Goal: Task Accomplishment & Management: Use online tool/utility

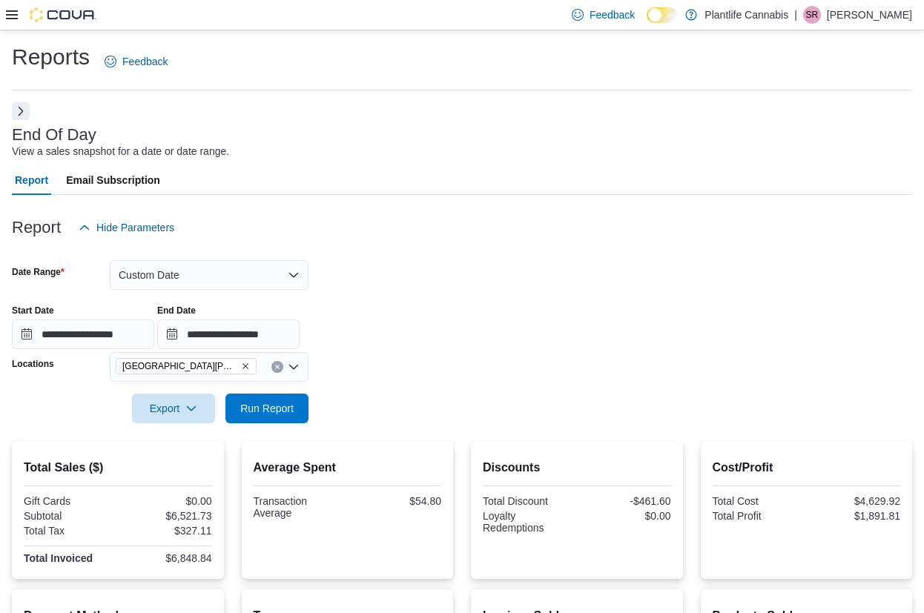
click at [257, 394] on span "Run Report" at bounding box center [266, 409] width 65 height 30
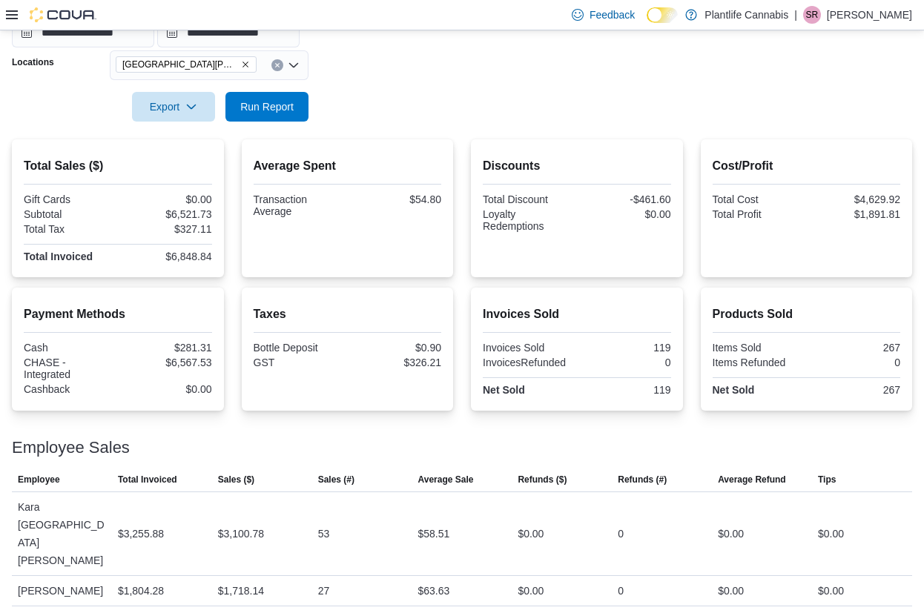
scroll to position [302, 0]
click at [262, 101] on span "Run Report" at bounding box center [266, 106] width 53 height 15
click at [289, 113] on span "Run Report" at bounding box center [266, 106] width 53 height 15
click at [271, 117] on span "Run Report" at bounding box center [266, 106] width 65 height 30
click at [306, 116] on button "Run Report" at bounding box center [266, 106] width 83 height 30
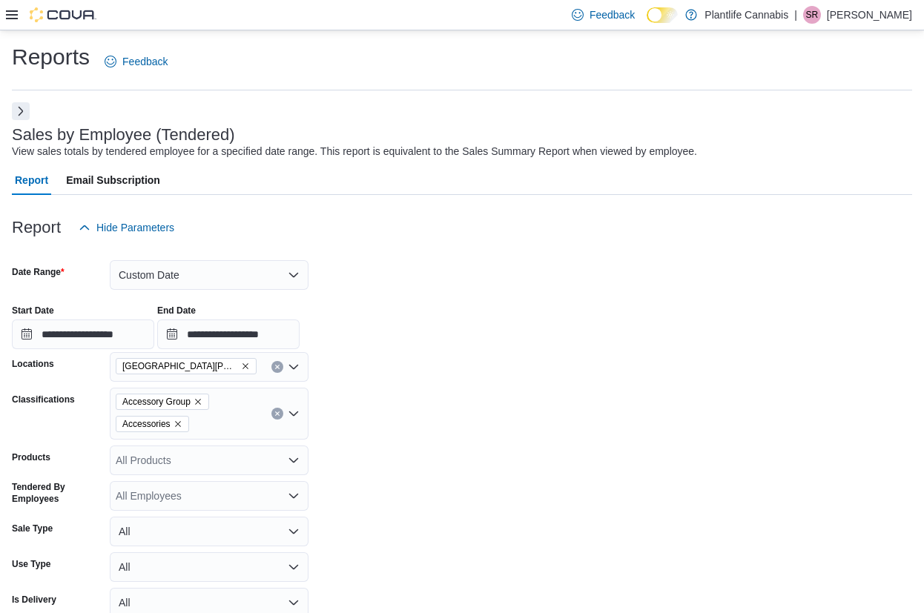
scroll to position [277, 0]
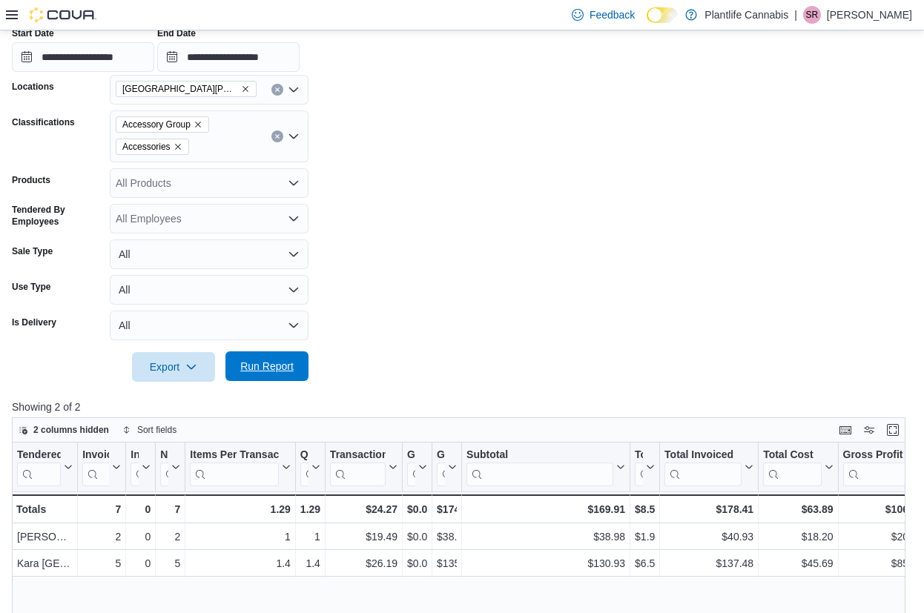
click at [274, 356] on span "Run Report" at bounding box center [266, 366] width 65 height 30
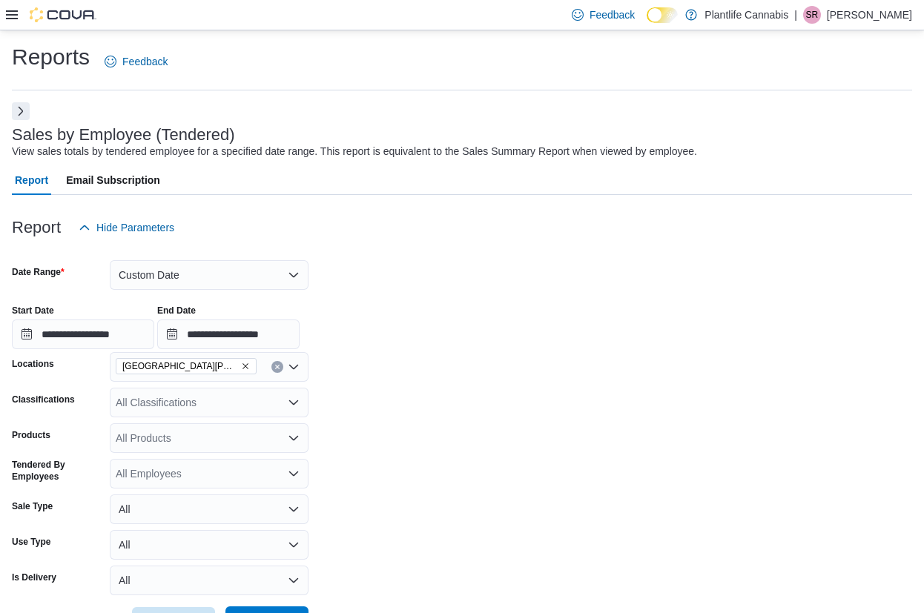
scroll to position [263, 0]
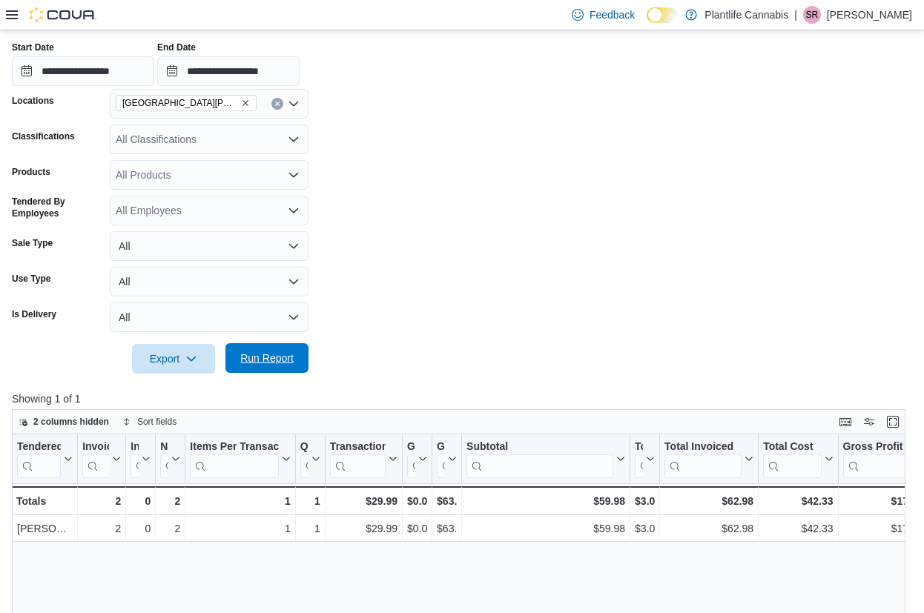
click at [277, 353] on span "Run Report" at bounding box center [266, 358] width 53 height 15
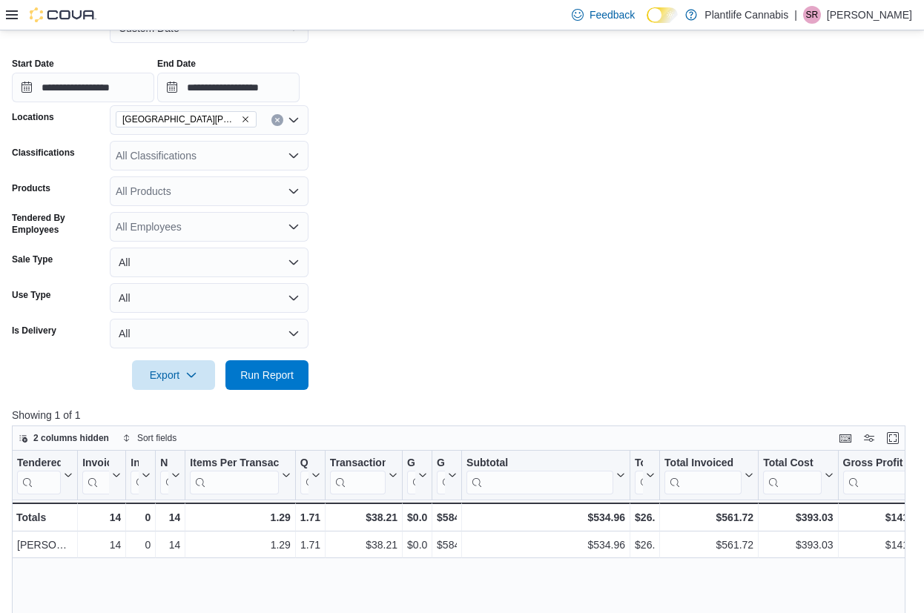
scroll to position [240, 0]
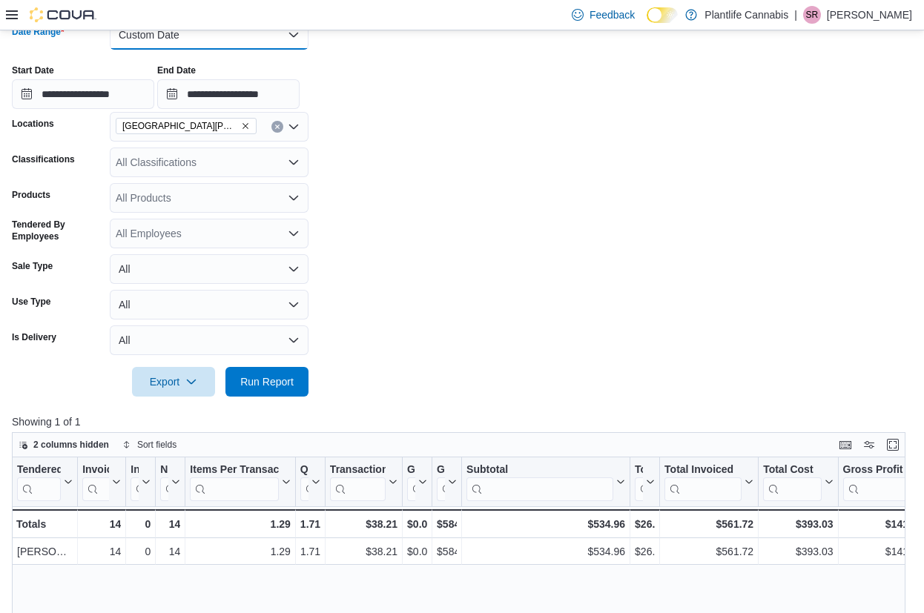
click at [168, 39] on button "Custom Date" at bounding box center [209, 35] width 199 height 30
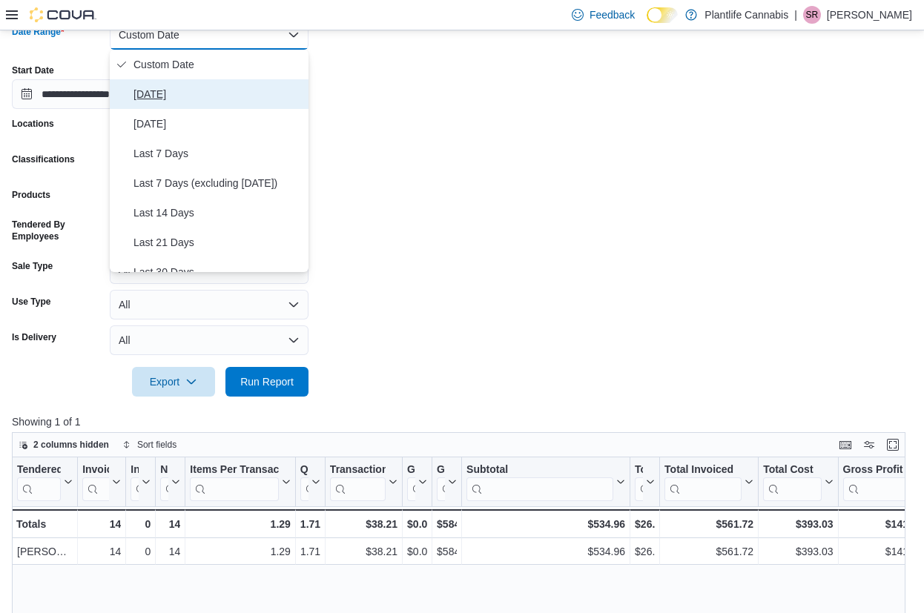
click at [166, 82] on button "[DATE]" at bounding box center [209, 94] width 199 height 30
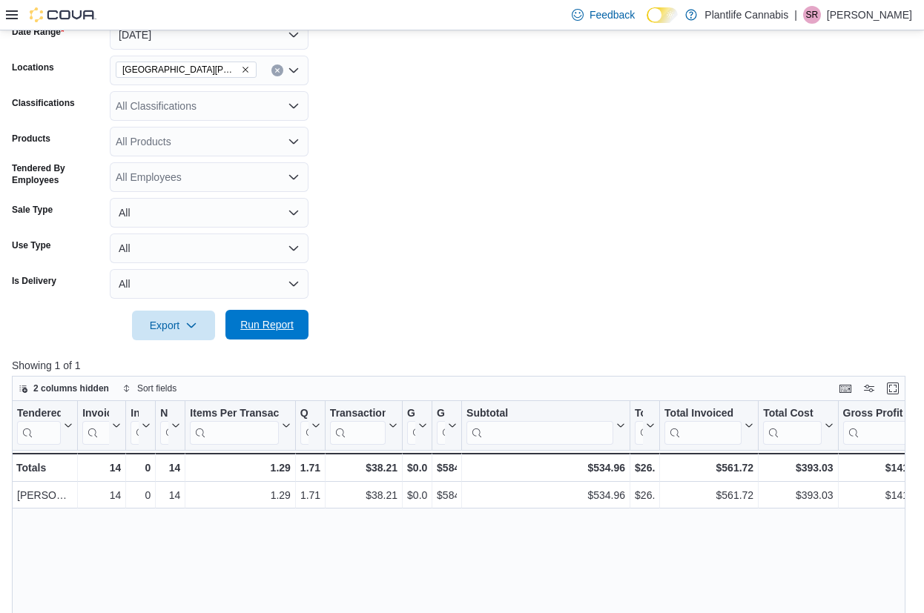
click at [257, 332] on span "Run Report" at bounding box center [266, 325] width 65 height 30
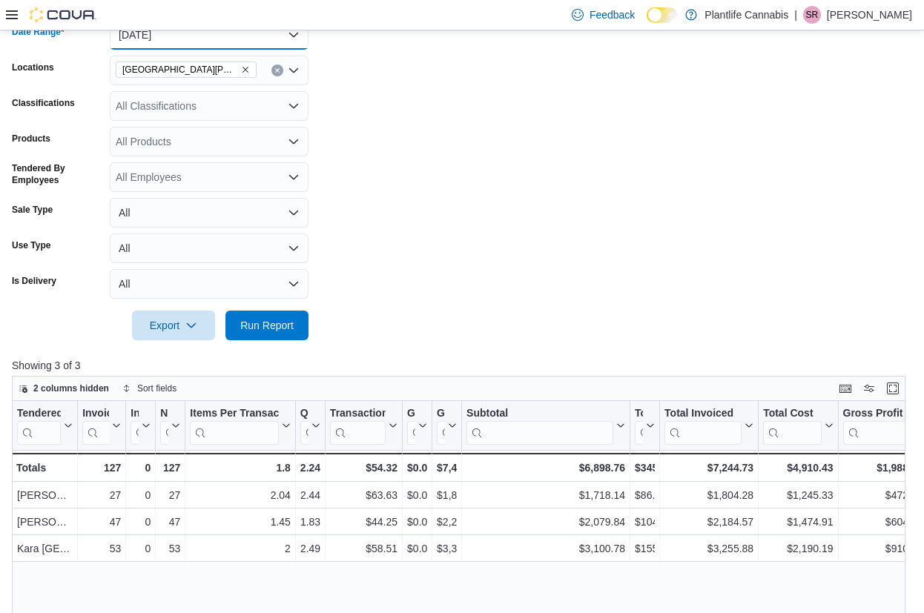
click at [223, 36] on button "[DATE]" at bounding box center [209, 35] width 199 height 30
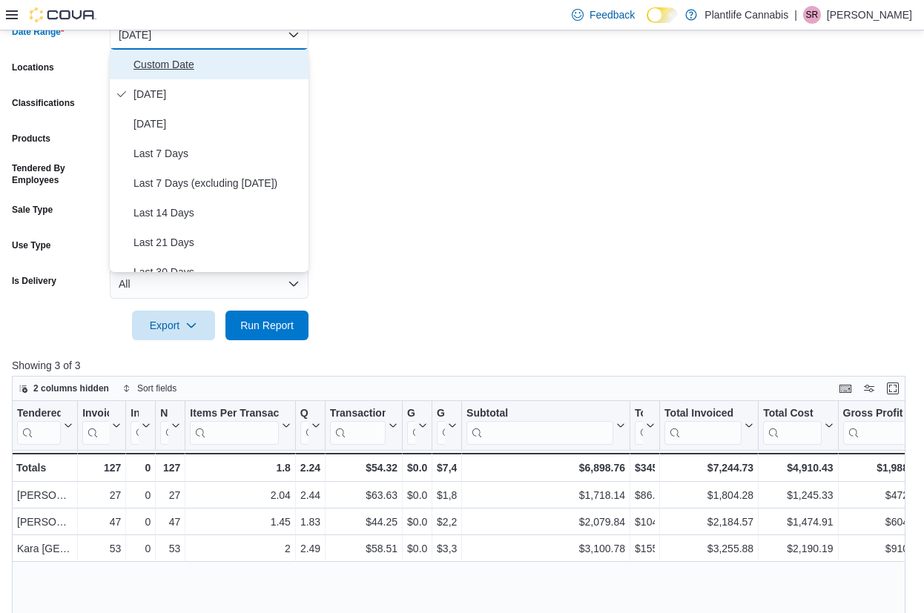
click at [214, 65] on span "Custom Date" at bounding box center [217, 65] width 169 height 18
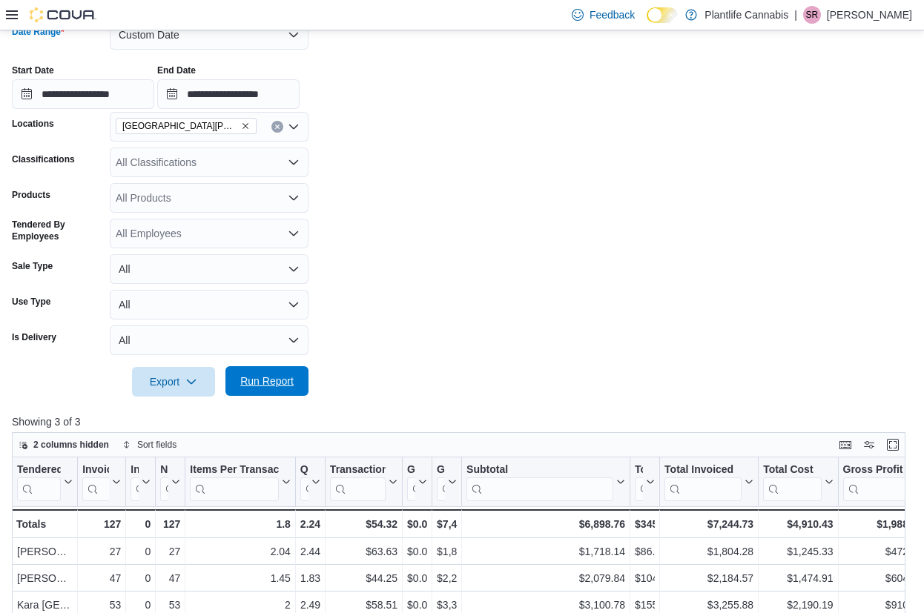
click at [294, 380] on span "Run Report" at bounding box center [266, 381] width 65 height 30
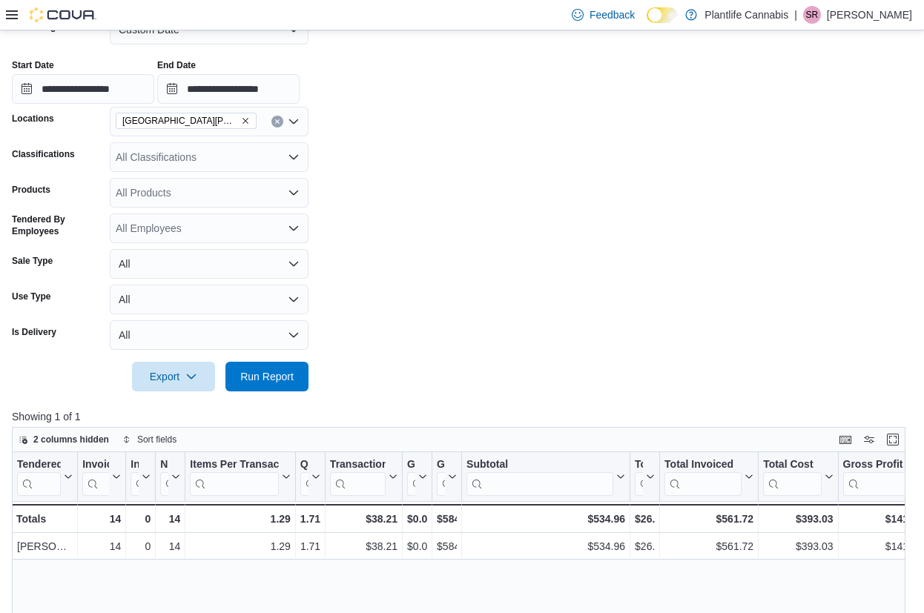
scroll to position [243, 0]
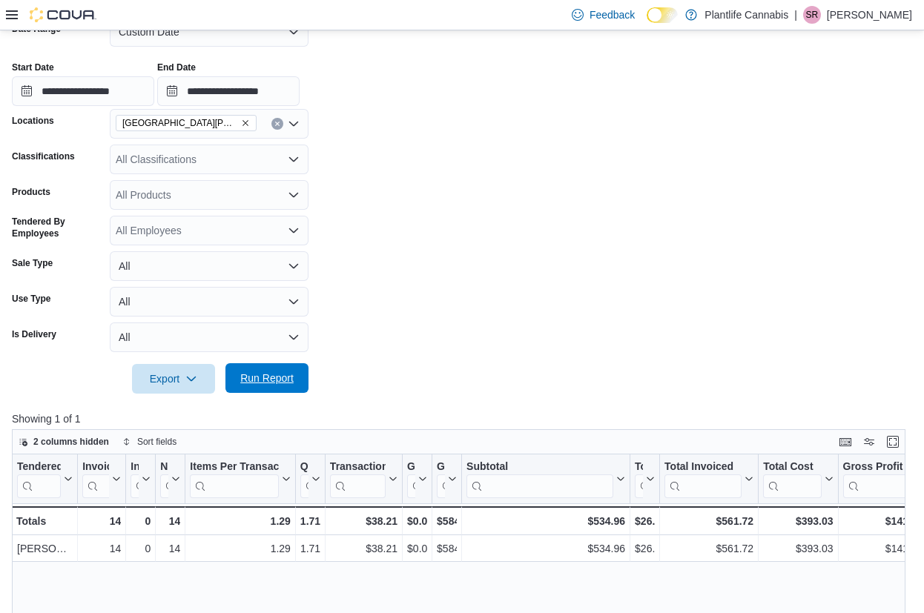
click at [296, 364] on span "Run Report" at bounding box center [266, 378] width 65 height 30
